Goal: Task Accomplishment & Management: Manage account settings

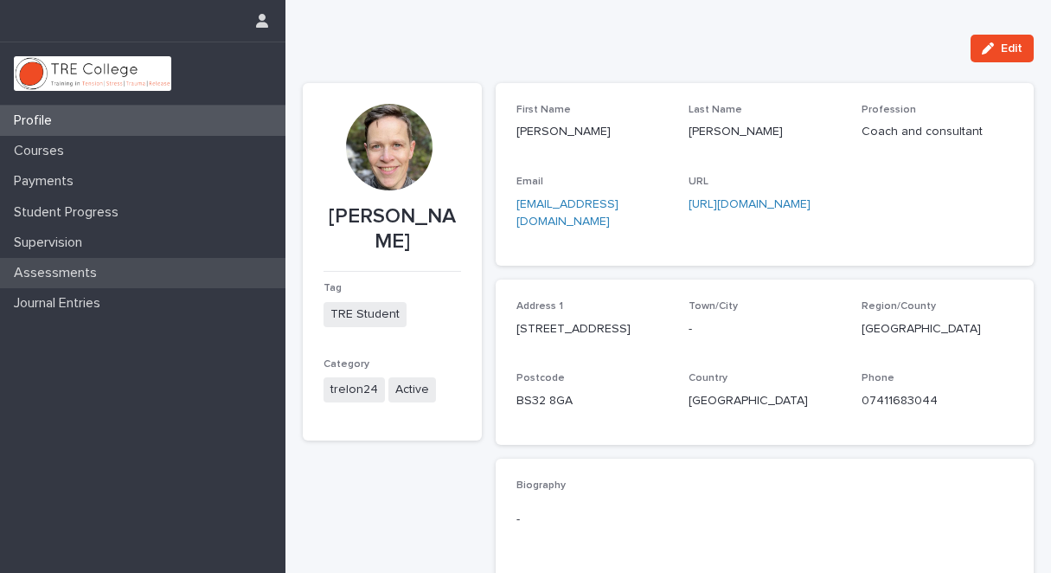
click at [65, 268] on p "Assessments" at bounding box center [59, 273] width 104 height 16
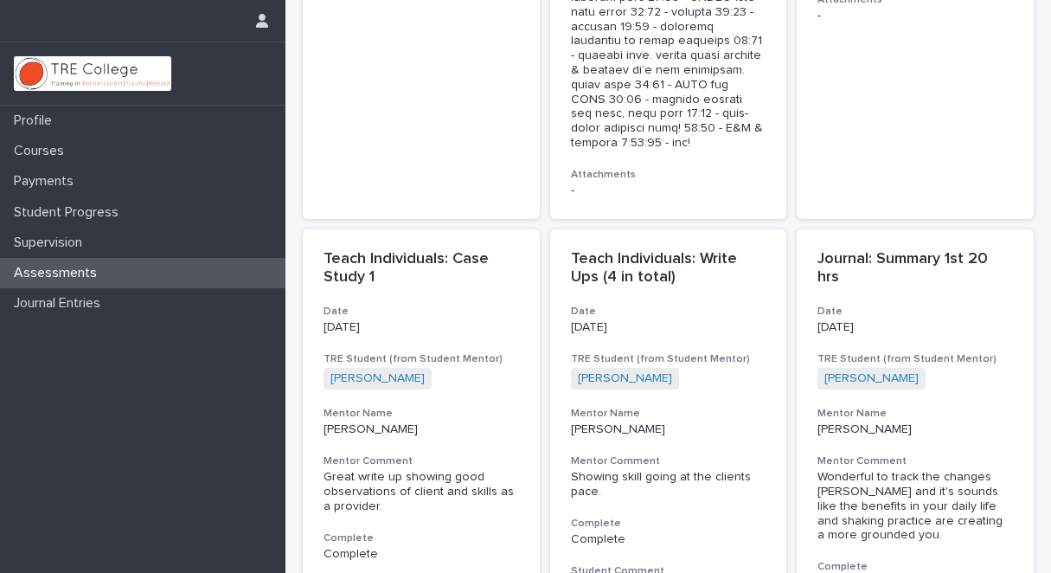
scroll to position [4403, 0]
click at [368, 546] on p "Complete" at bounding box center [420, 553] width 195 height 15
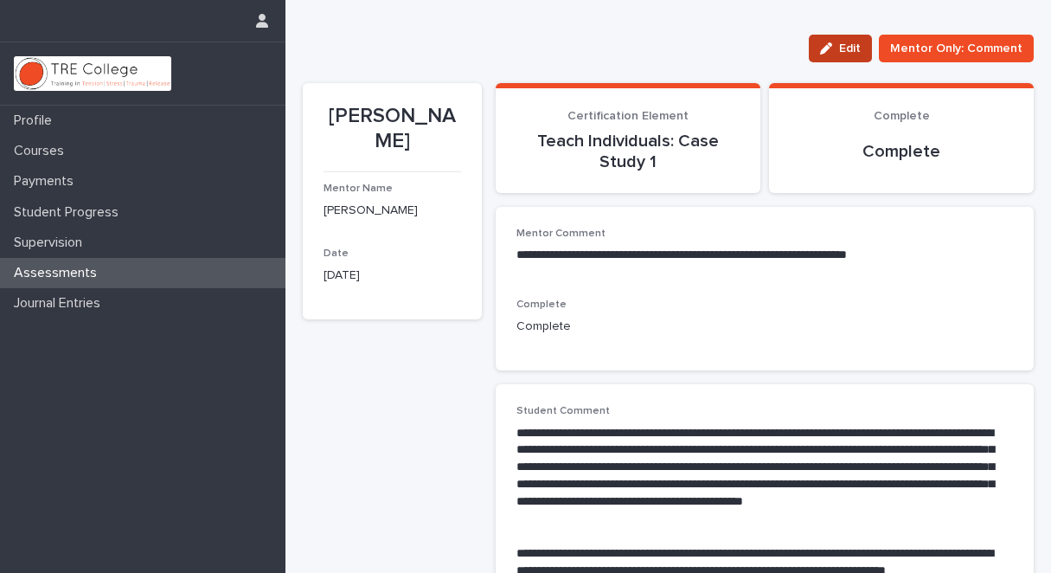
click at [844, 44] on span "Edit" at bounding box center [850, 48] width 22 height 12
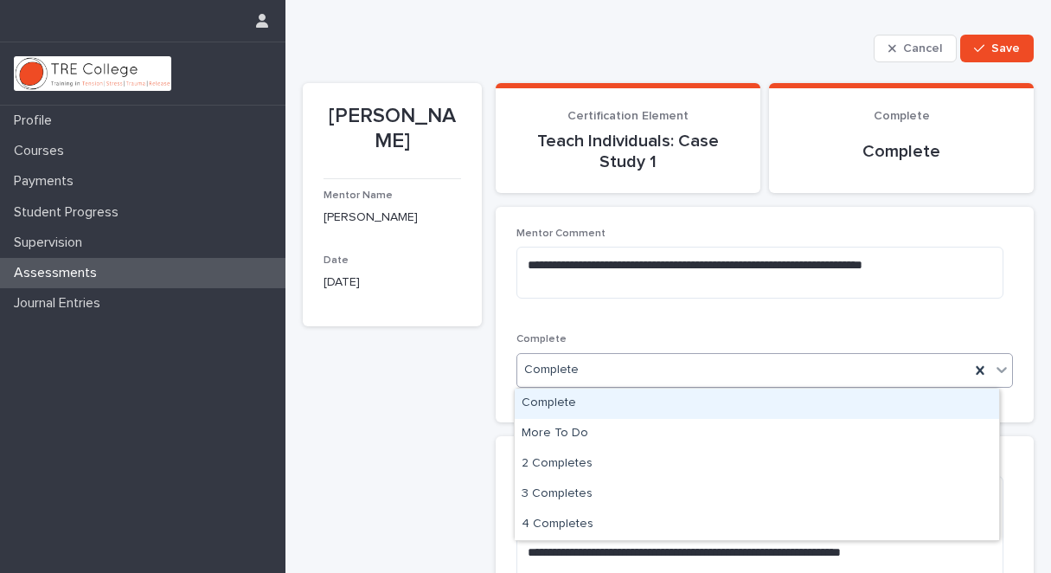
click at [996, 368] on icon at bounding box center [1001, 370] width 10 height 6
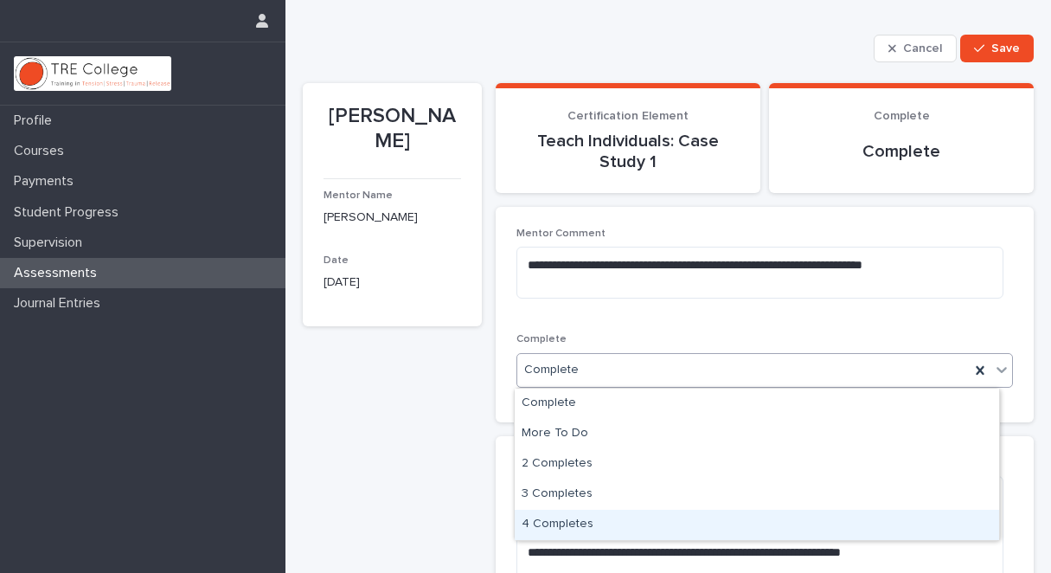
click at [683, 526] on div "4 Completes" at bounding box center [757, 524] width 484 height 30
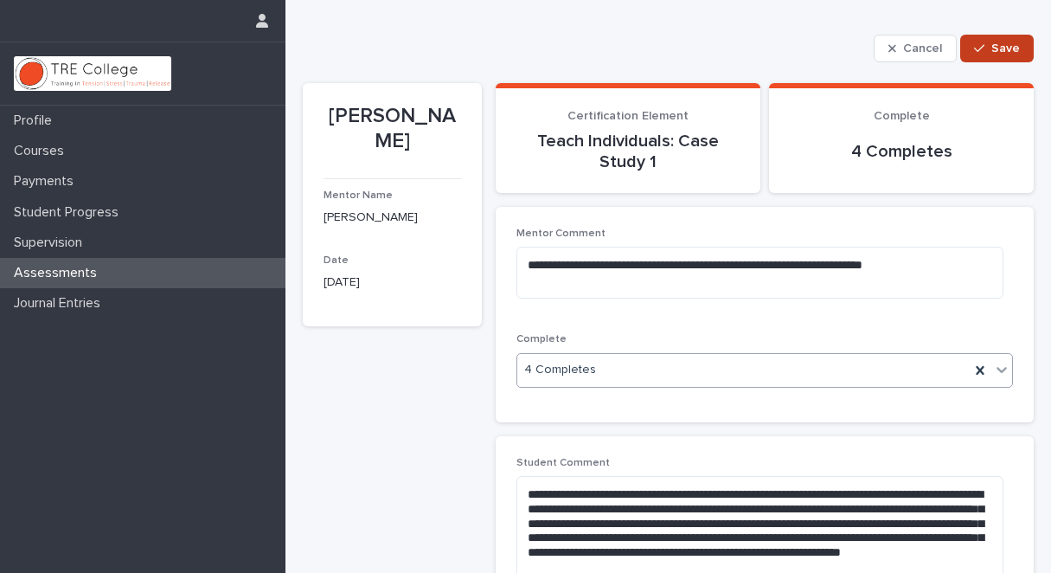
click at [997, 43] on span "Save" at bounding box center [1005, 48] width 29 height 12
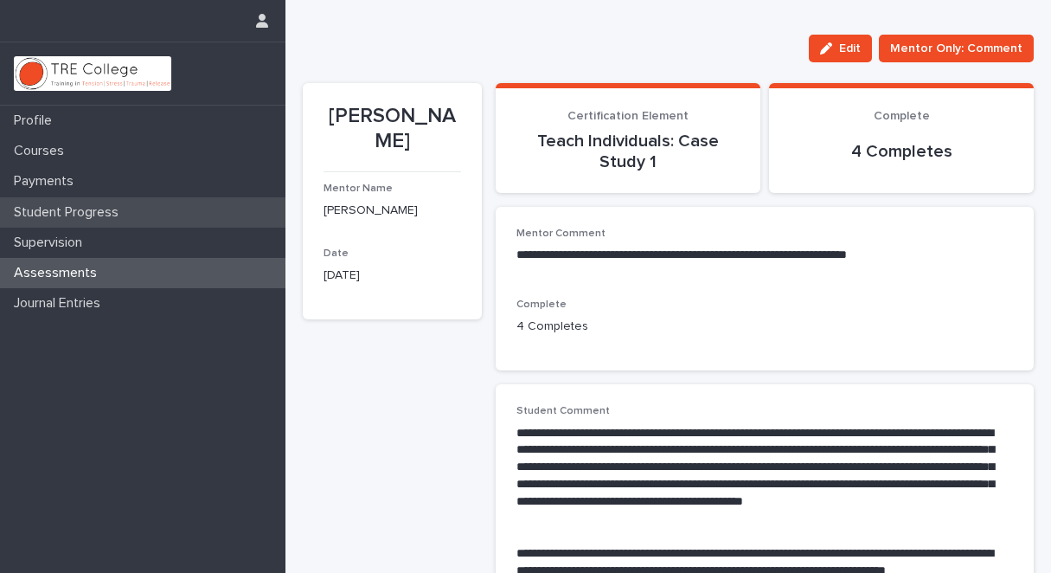
click at [152, 208] on div "Student Progress" at bounding box center [142, 212] width 285 height 30
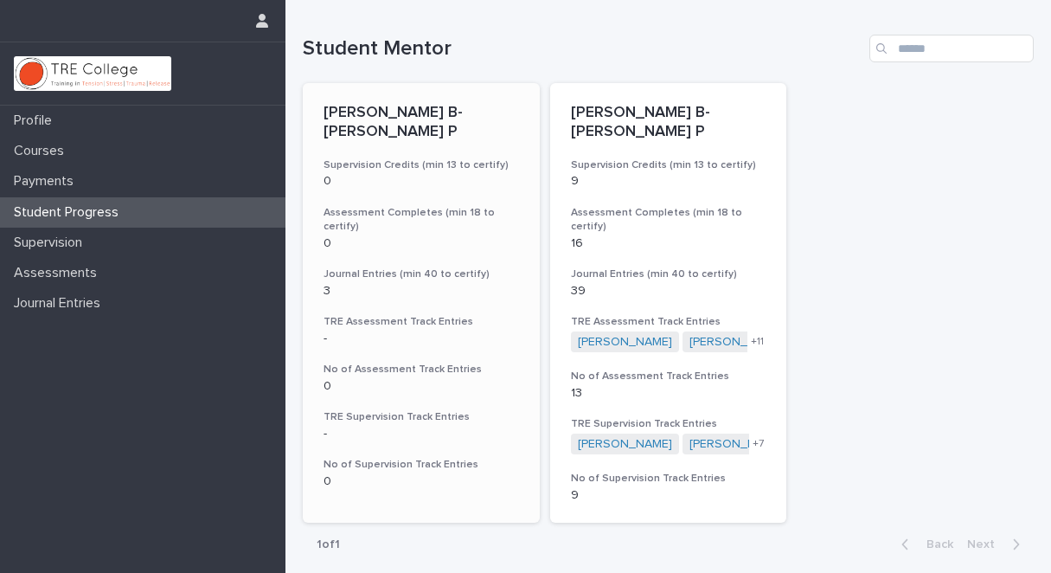
click at [327, 284] on p "3" at bounding box center [420, 291] width 195 height 15
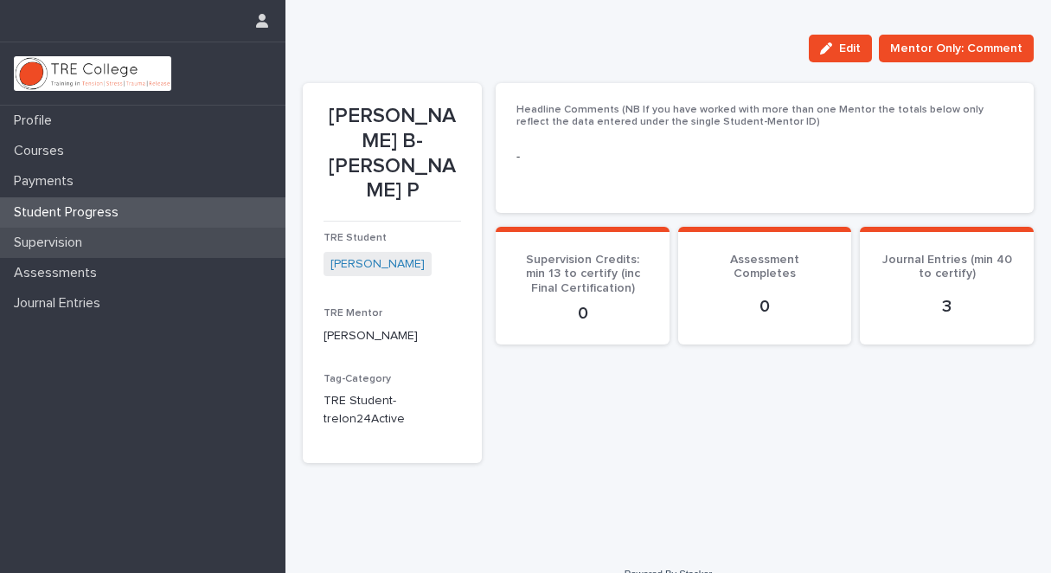
click at [146, 244] on div "Supervision" at bounding box center [142, 242] width 285 height 30
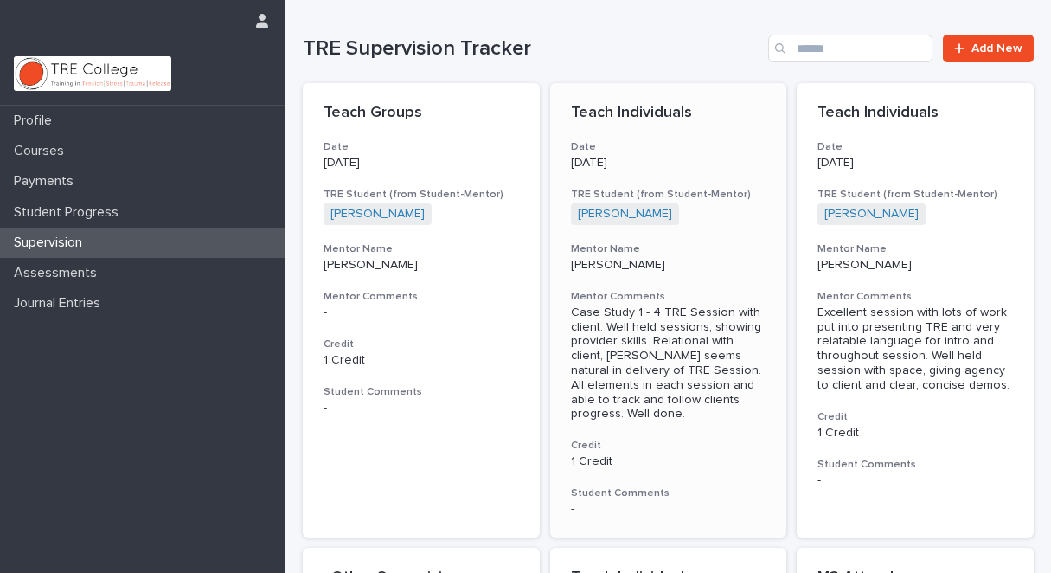
click at [598, 454] on p "1 Credit" at bounding box center [668, 461] width 195 height 15
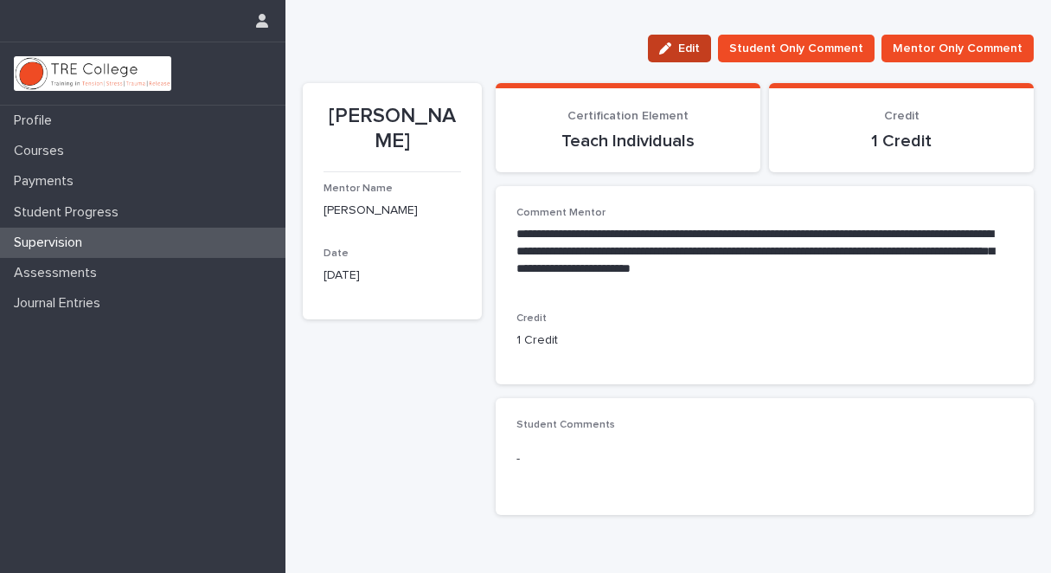
click at [688, 45] on span "Edit" at bounding box center [689, 48] width 22 height 12
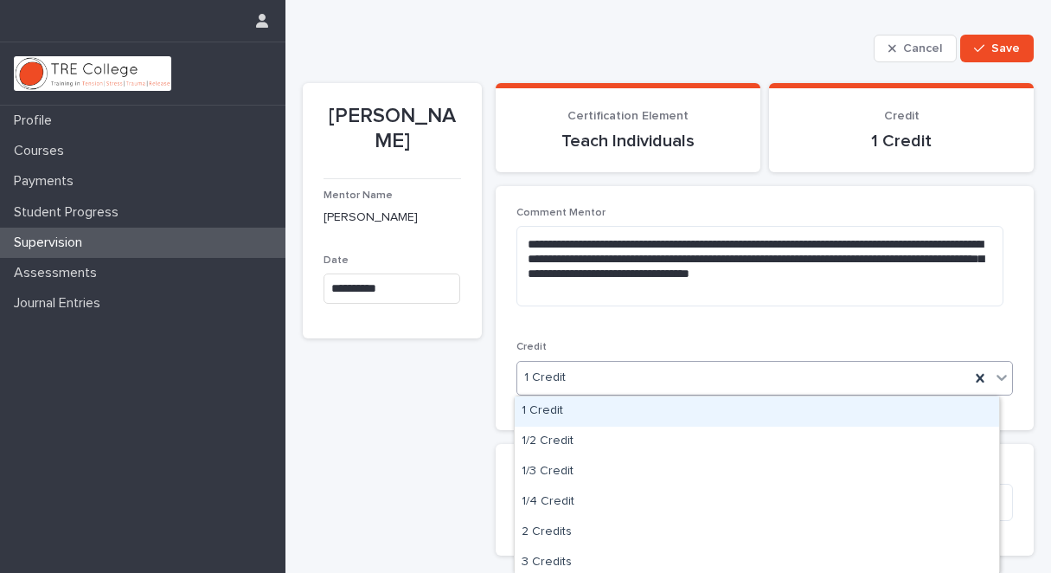
click at [993, 370] on icon at bounding box center [1001, 376] width 17 height 17
click at [612, 403] on div "1 Credit" at bounding box center [757, 411] width 484 height 30
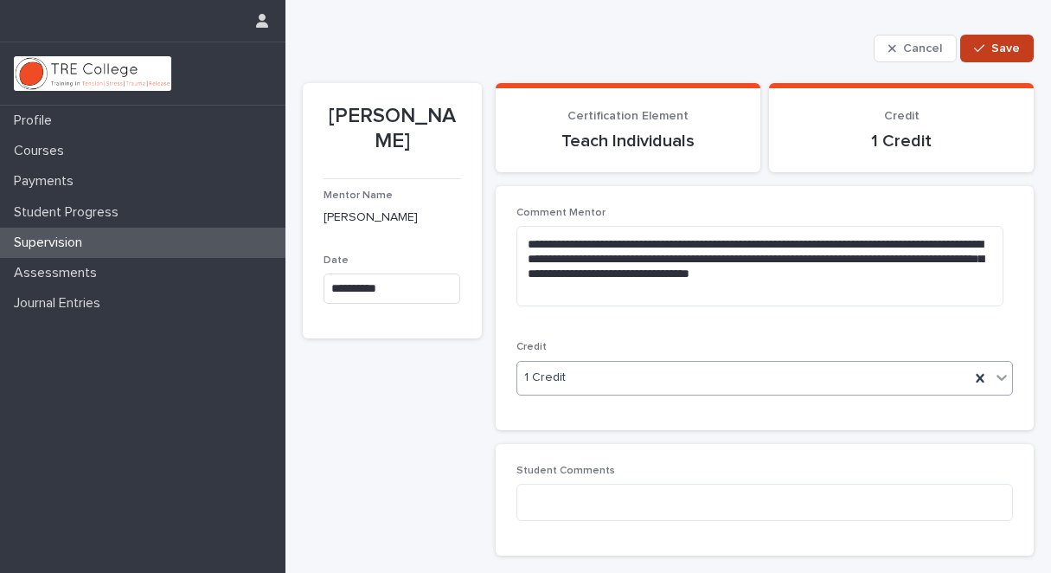
click at [992, 43] on span "Save" at bounding box center [1005, 48] width 29 height 12
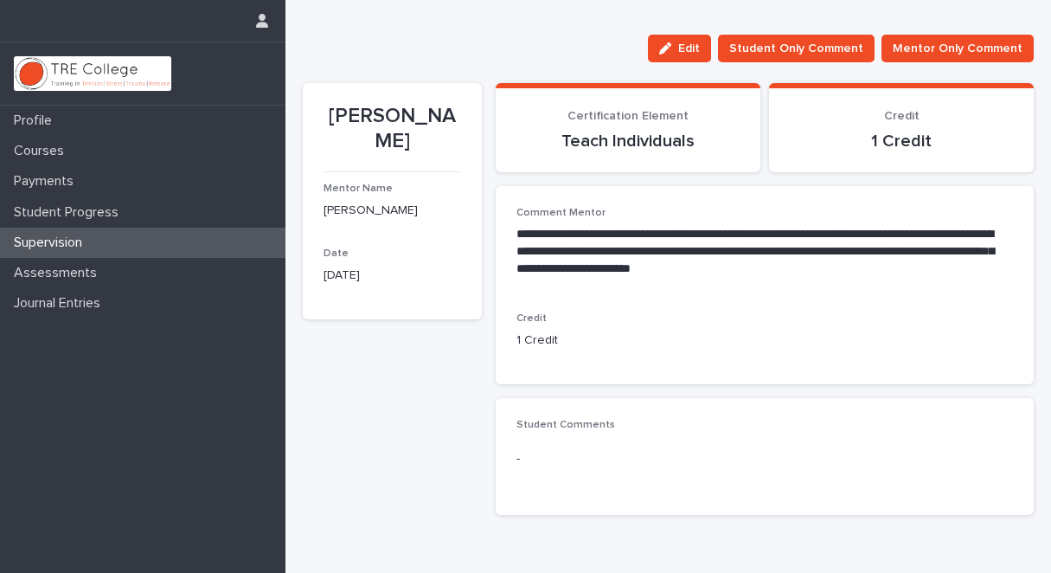
click at [104, 240] on div "Supervision" at bounding box center [142, 242] width 285 height 30
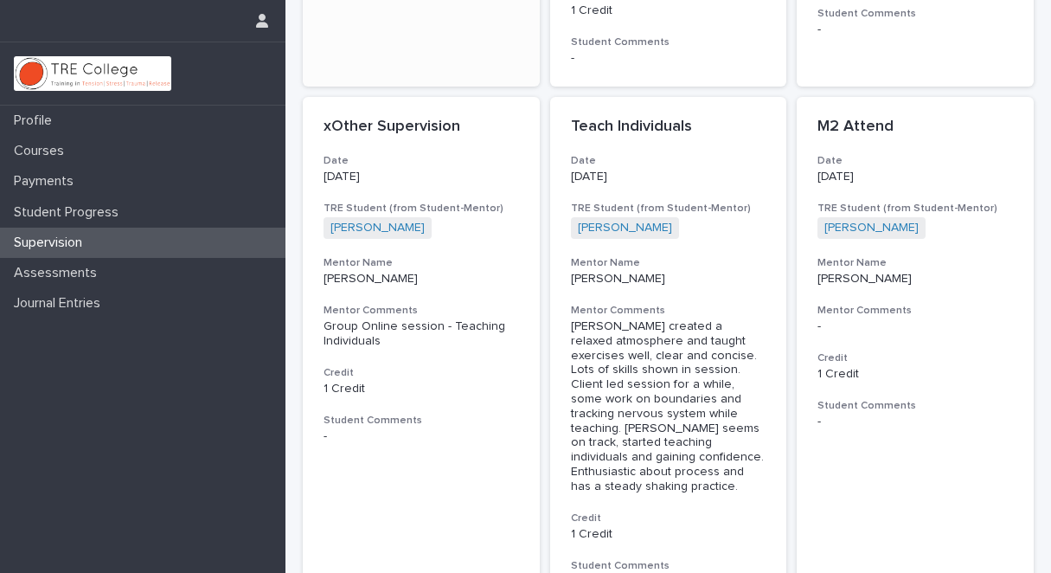
scroll to position [461, 0]
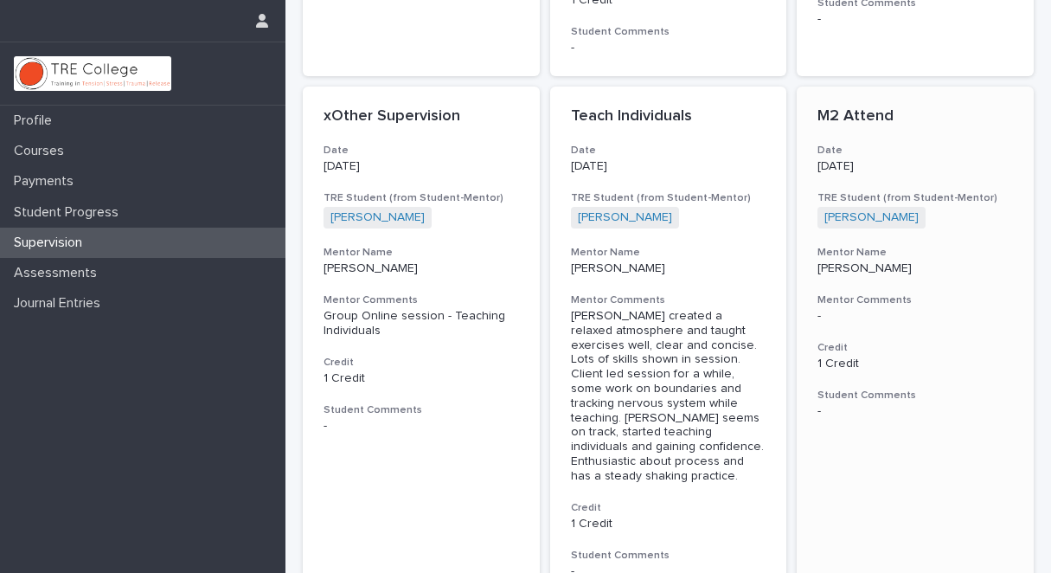
click at [836, 356] on p "1 Credit" at bounding box center [914, 363] width 195 height 15
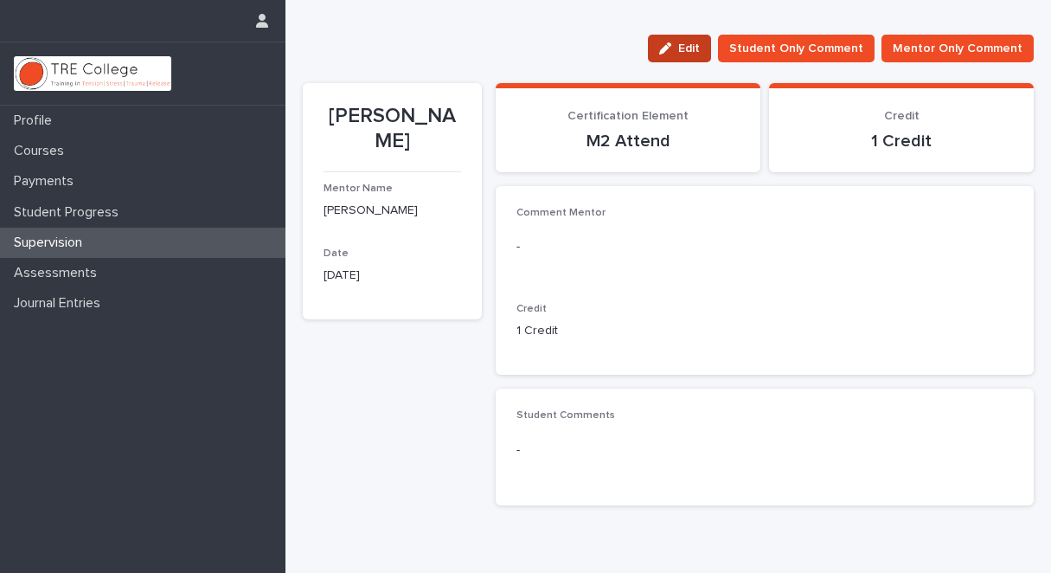
click at [690, 44] on span "Edit" at bounding box center [689, 48] width 22 height 12
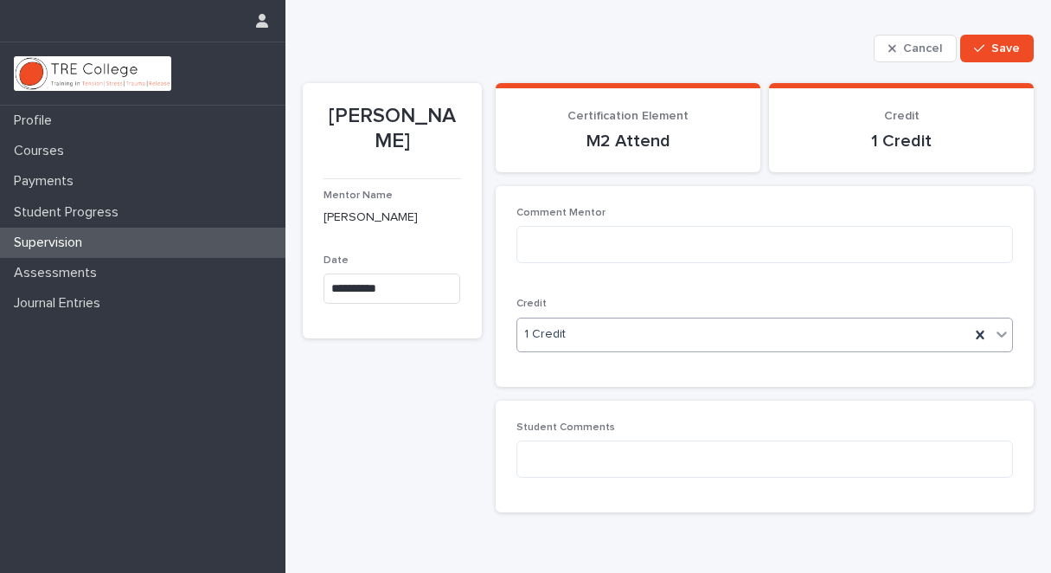
click at [993, 330] on icon at bounding box center [1001, 333] width 17 height 17
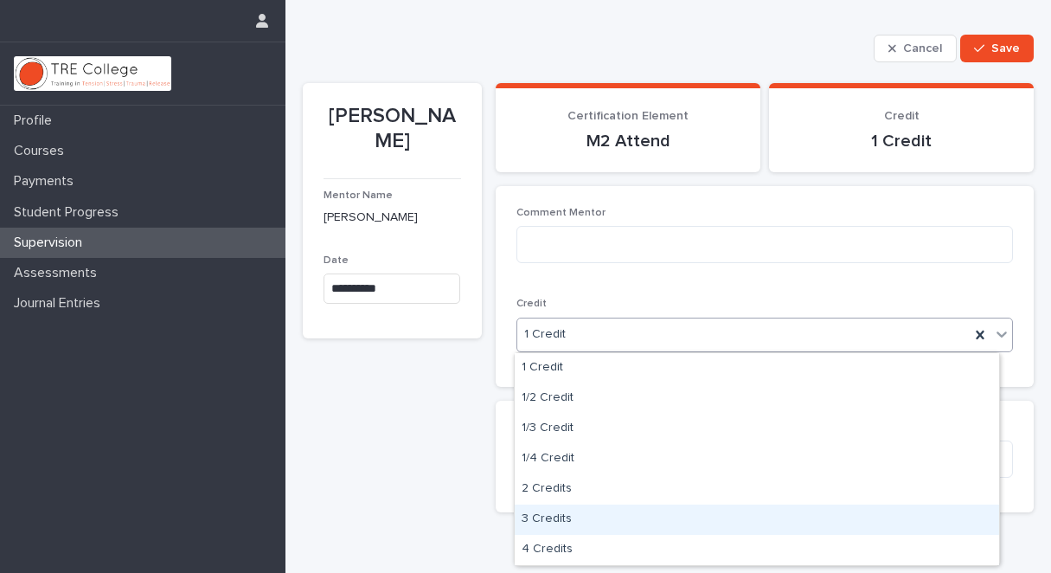
click at [608, 516] on div "3 Credits" at bounding box center [757, 519] width 484 height 30
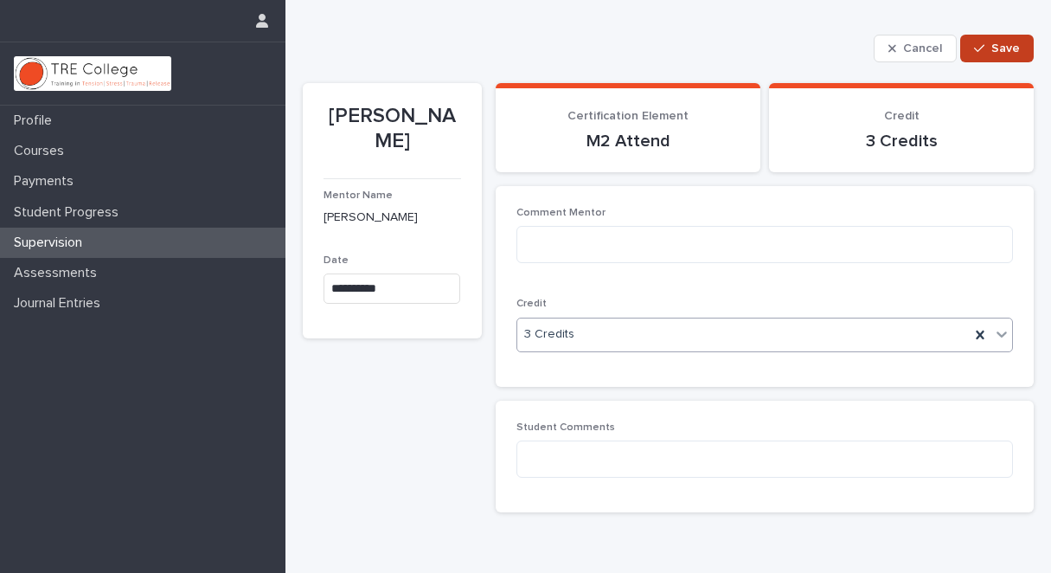
click at [999, 45] on span "Save" at bounding box center [1005, 48] width 29 height 12
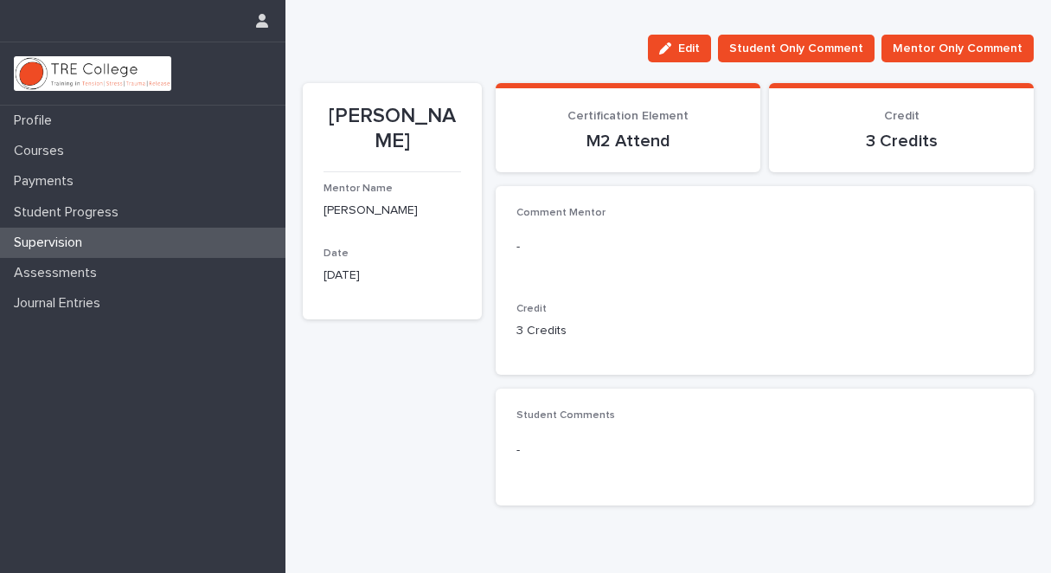
click at [176, 240] on div "Supervision" at bounding box center [142, 242] width 285 height 30
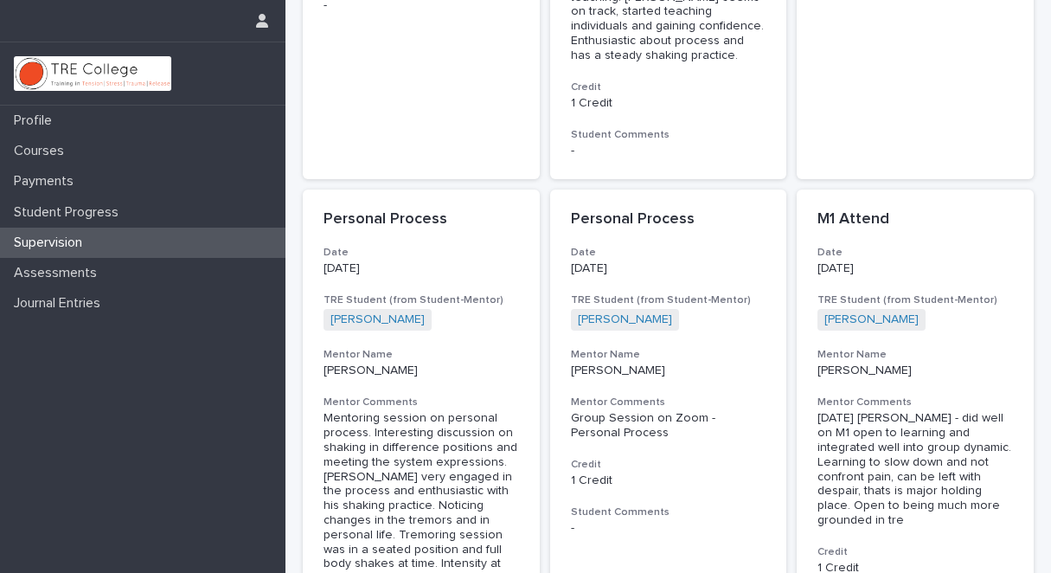
scroll to position [923, 0]
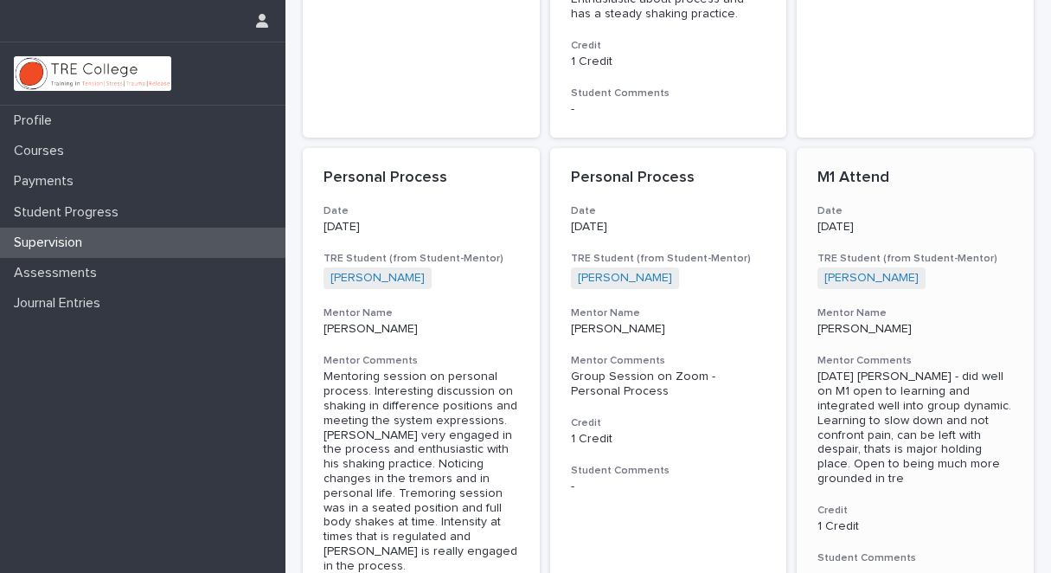
click at [829, 519] on p "1 Credit" at bounding box center [914, 526] width 195 height 15
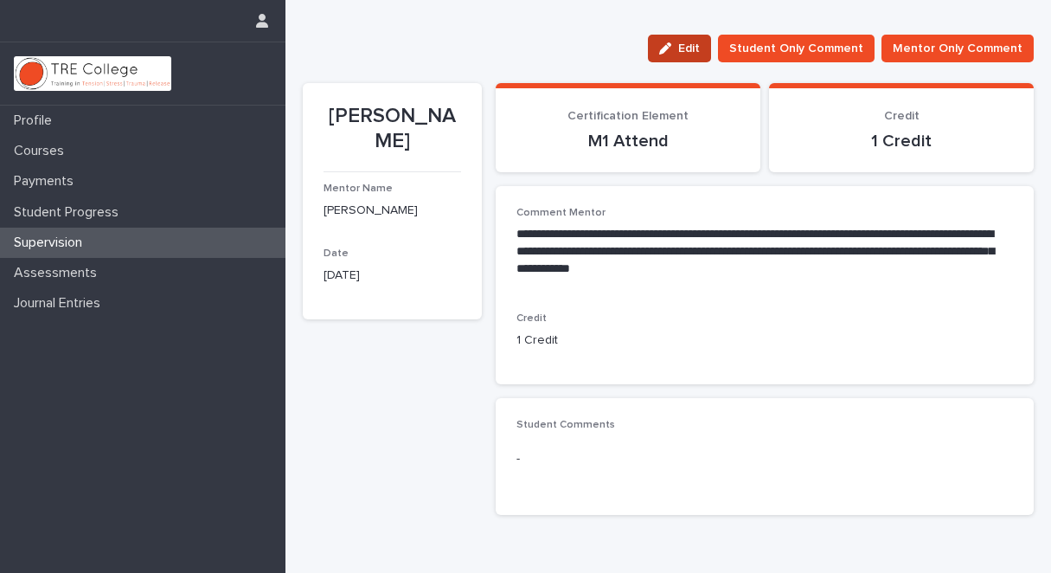
click at [688, 44] on span "Edit" at bounding box center [689, 48] width 22 height 12
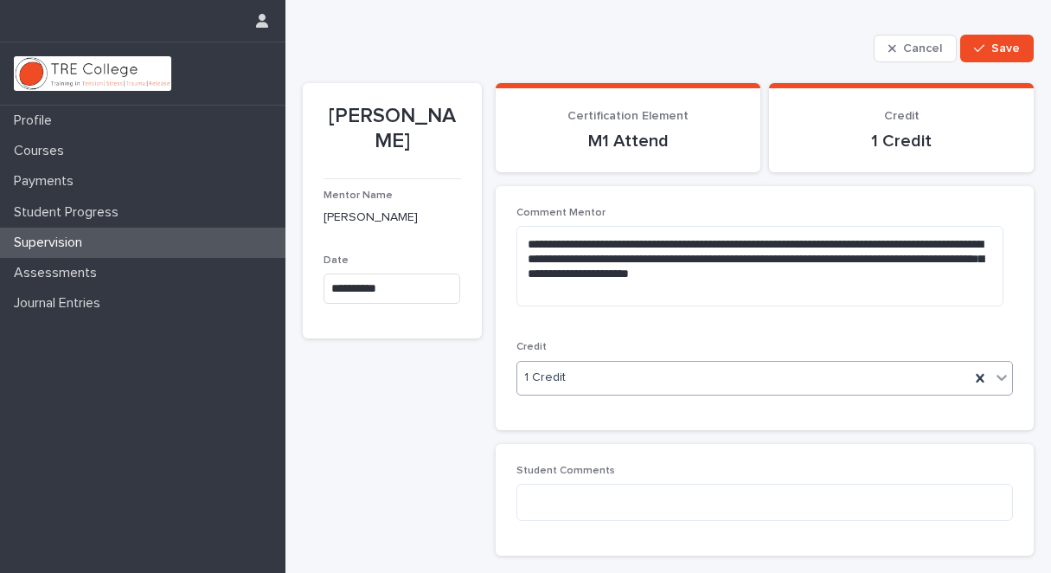
click at [993, 375] on icon at bounding box center [1001, 376] width 17 height 17
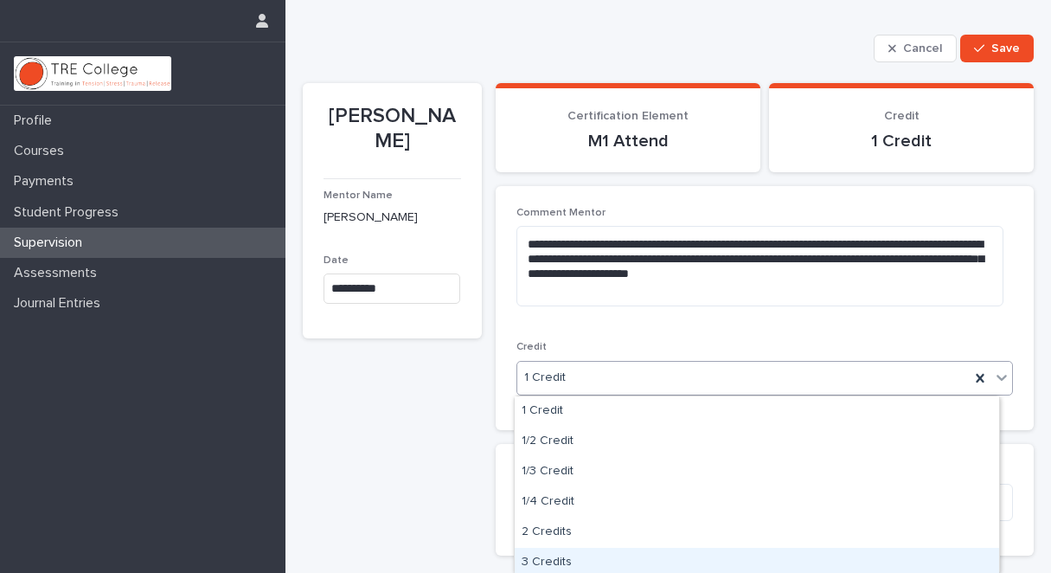
click at [770, 559] on div "3 Credits" at bounding box center [757, 562] width 484 height 30
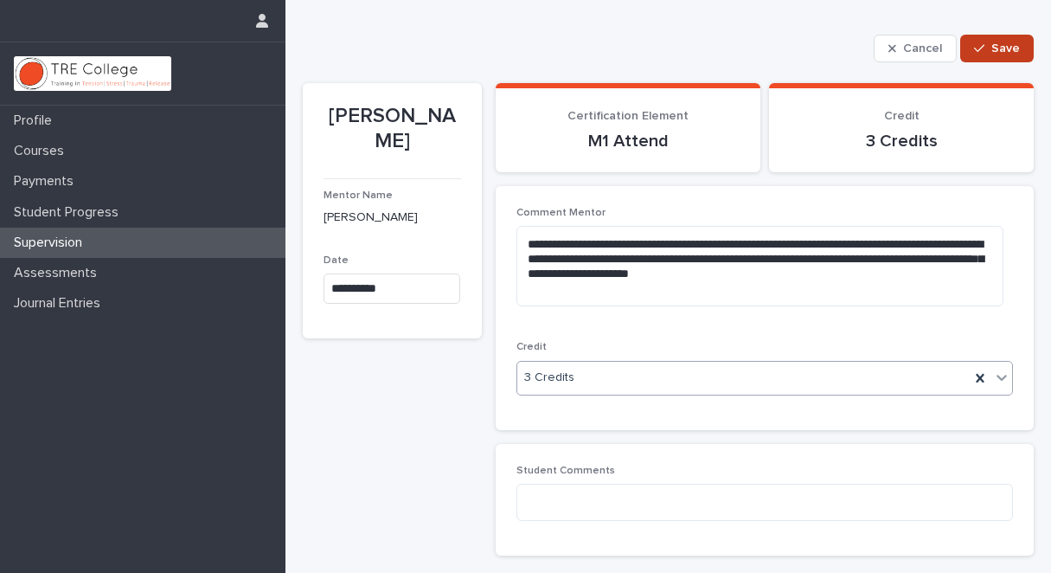
click at [993, 42] on span "Save" at bounding box center [1005, 48] width 29 height 12
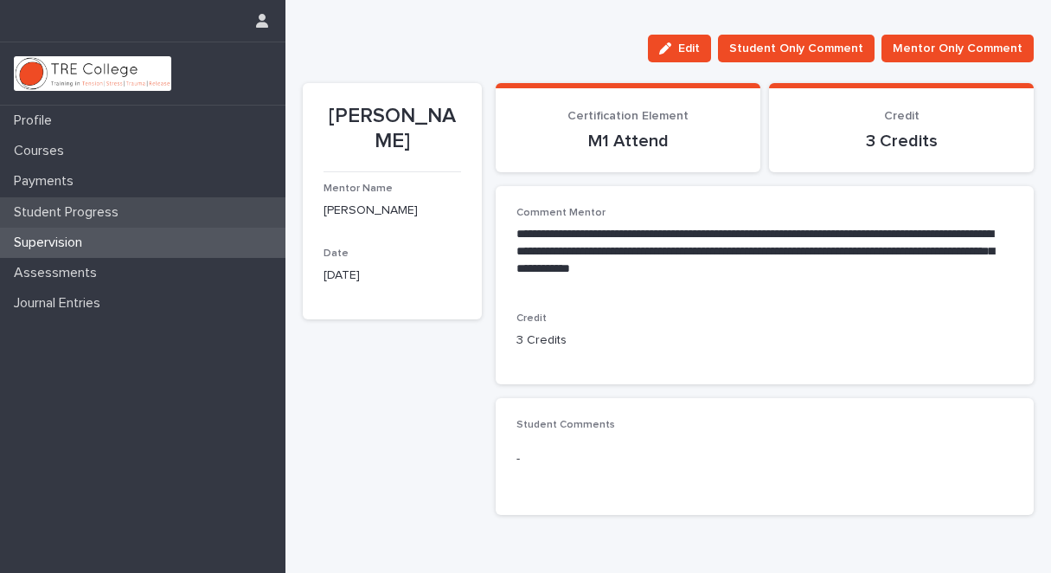
click at [121, 206] on p "Student Progress" at bounding box center [69, 212] width 125 height 16
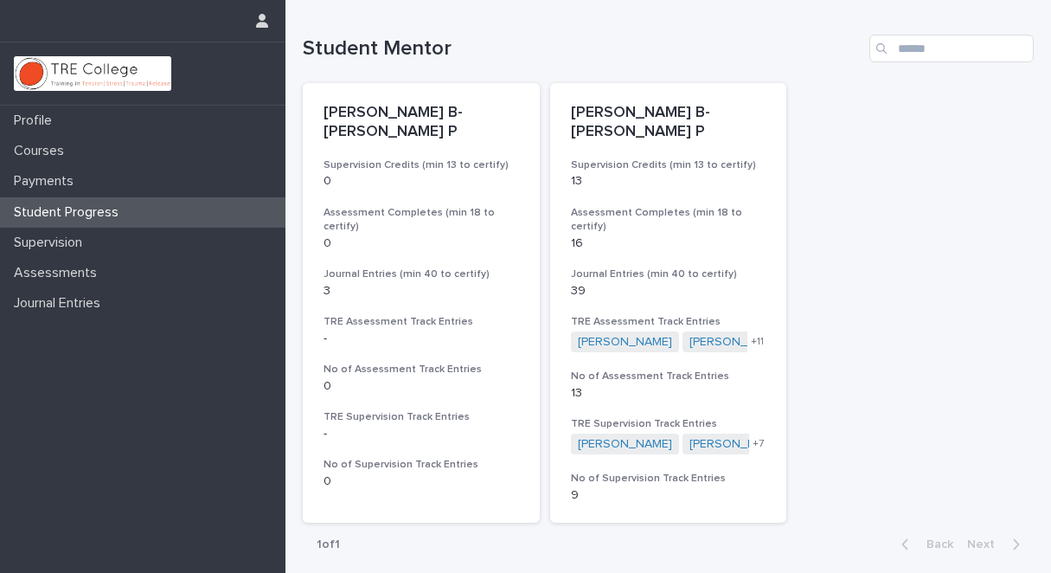
click at [132, 208] on div "Student Progress" at bounding box center [142, 212] width 285 height 30
click at [90, 240] on p "Supervision" at bounding box center [51, 242] width 89 height 16
